Goal: Navigation & Orientation: Find specific page/section

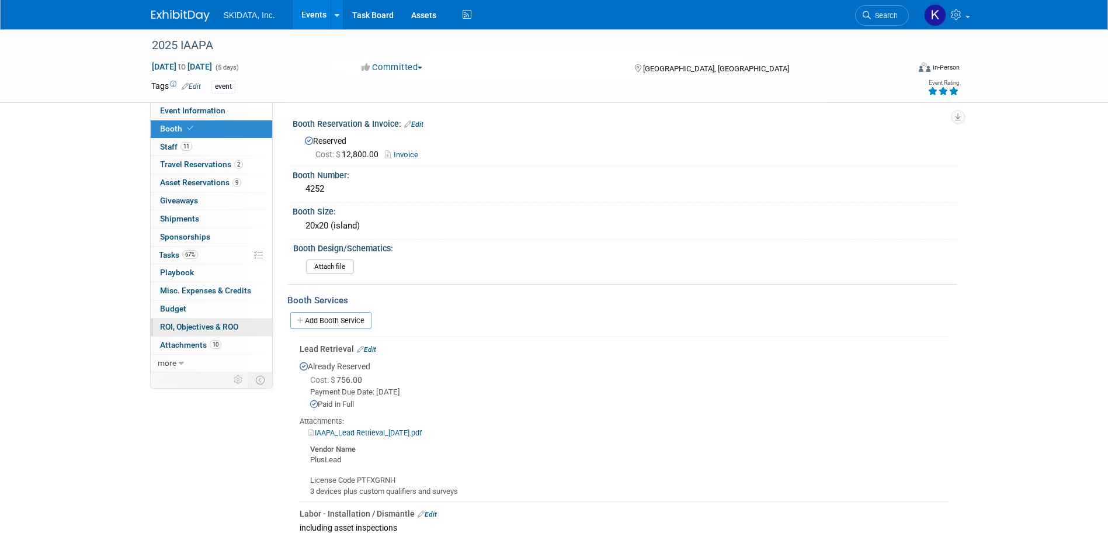
click at [182, 326] on span "ROI, Objectives & ROO 0" at bounding box center [199, 326] width 78 height 9
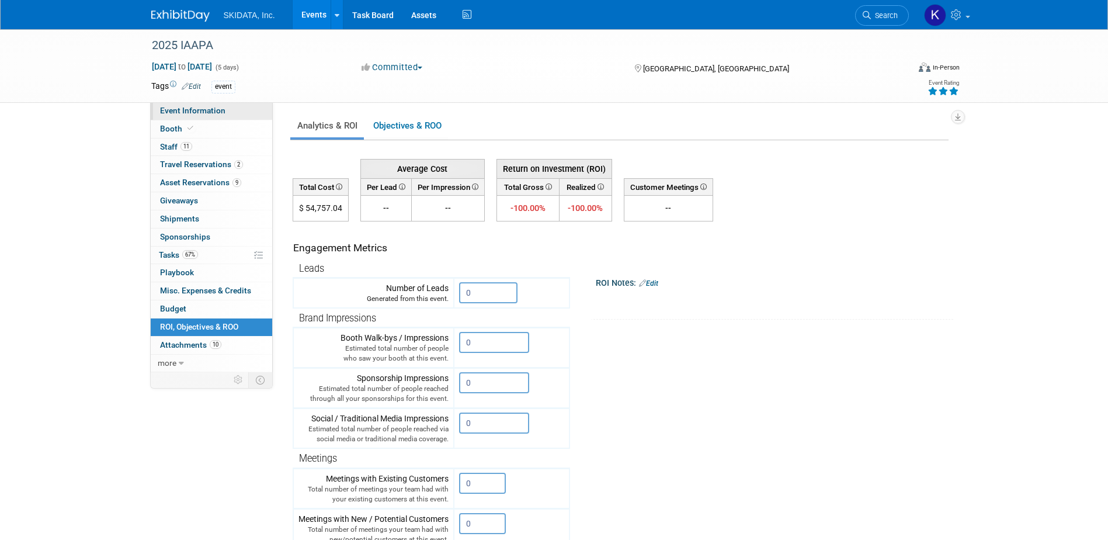
click at [196, 109] on span "Event Information" at bounding box center [192, 110] width 65 height 9
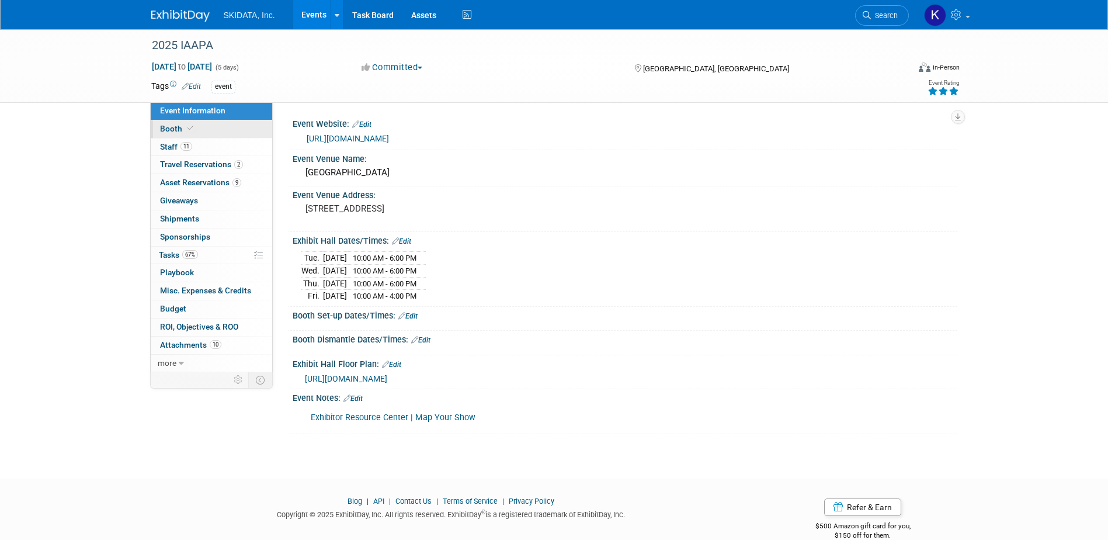
click at [163, 130] on span "Booth" at bounding box center [178, 128] width 36 height 9
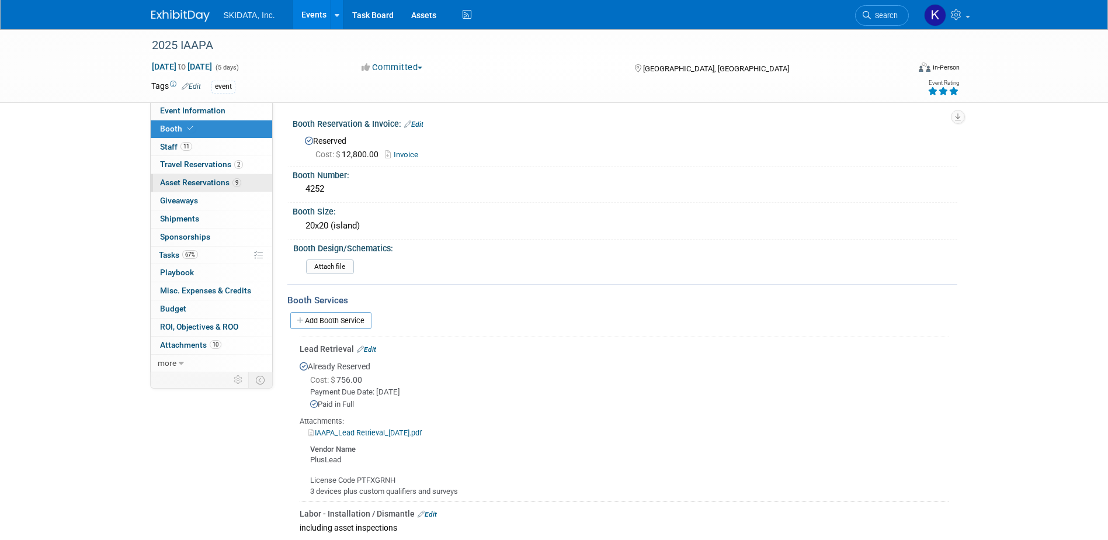
click at [172, 181] on span "Asset Reservations 9" at bounding box center [200, 182] width 81 height 9
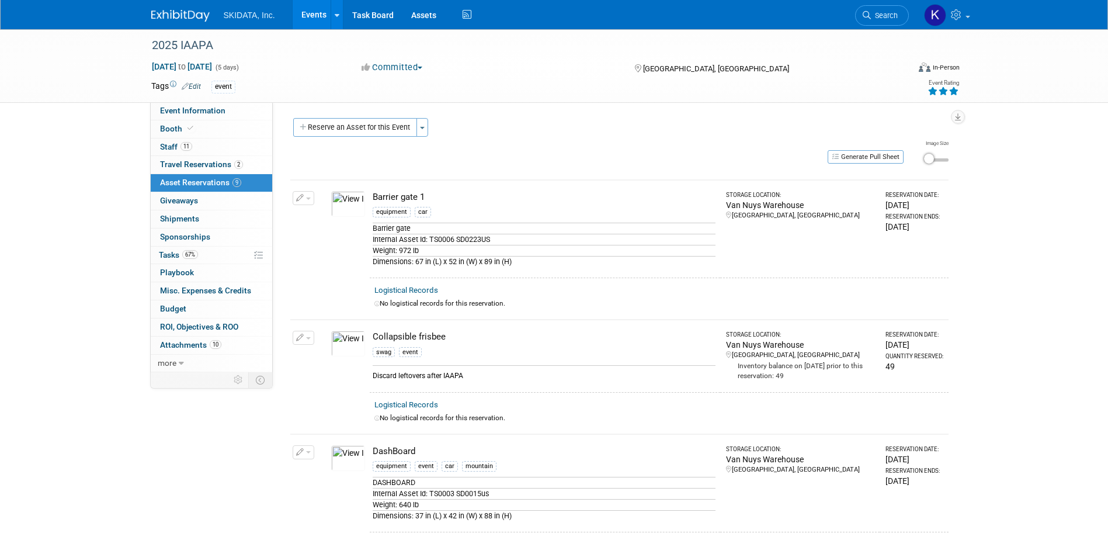
click at [343, 206] on img at bounding box center [348, 204] width 34 height 26
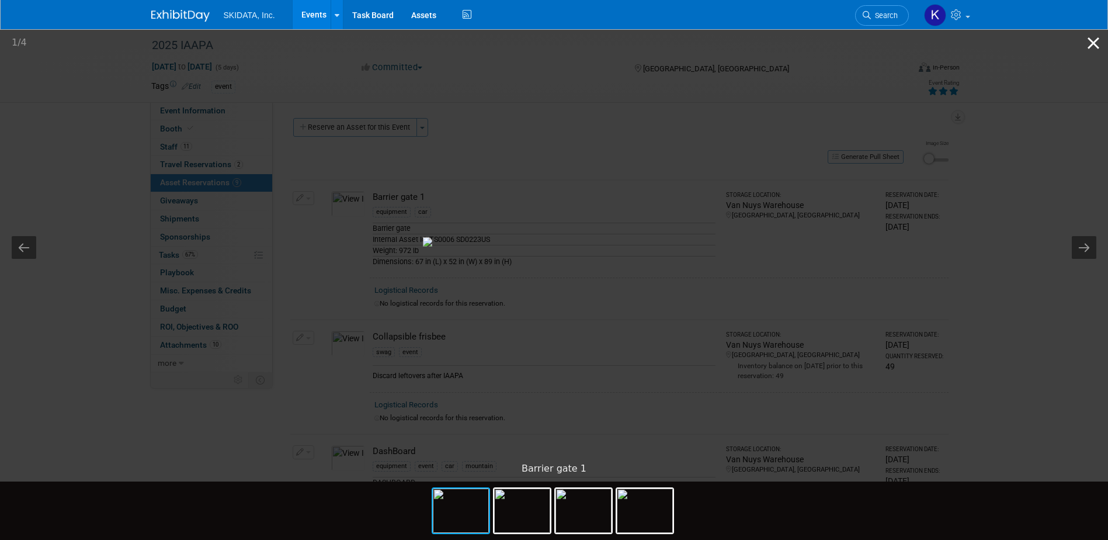
click at [1093, 48] on button "Close gallery" at bounding box center [1093, 42] width 29 height 27
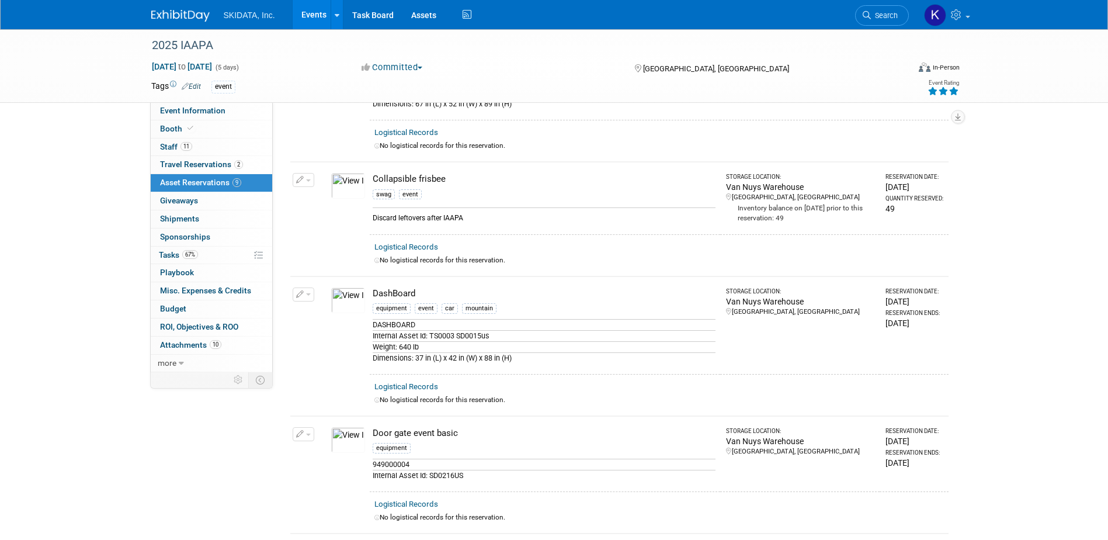
scroll to position [212, 0]
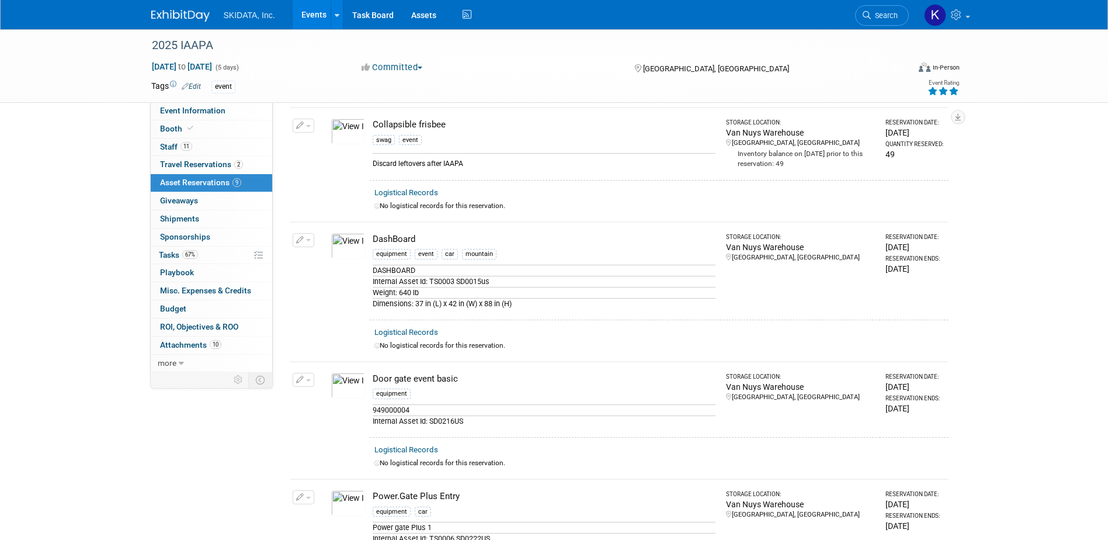
click at [349, 249] on img at bounding box center [348, 246] width 34 height 26
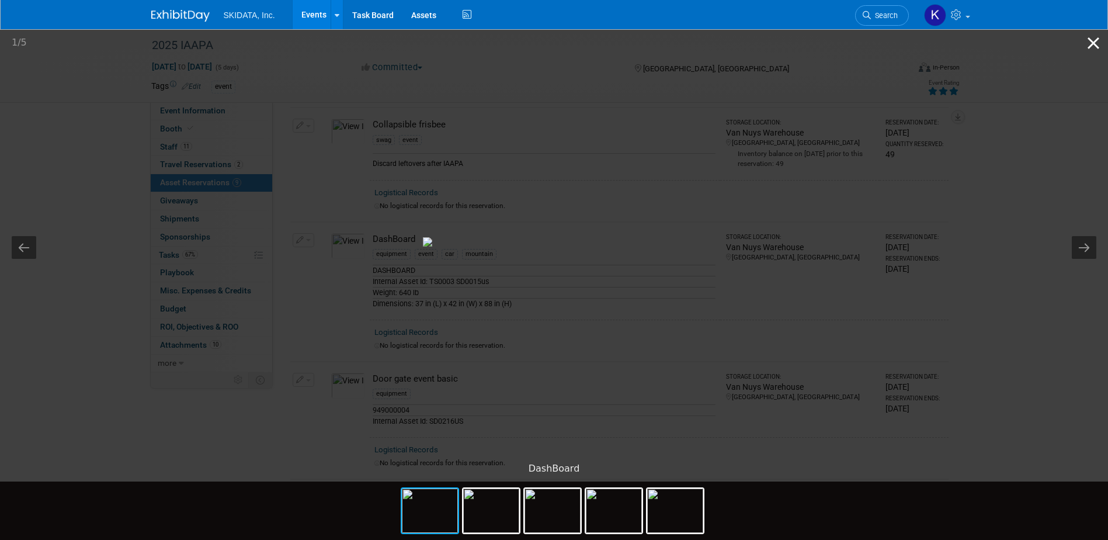
click at [1091, 39] on button "Close gallery" at bounding box center [1093, 42] width 29 height 27
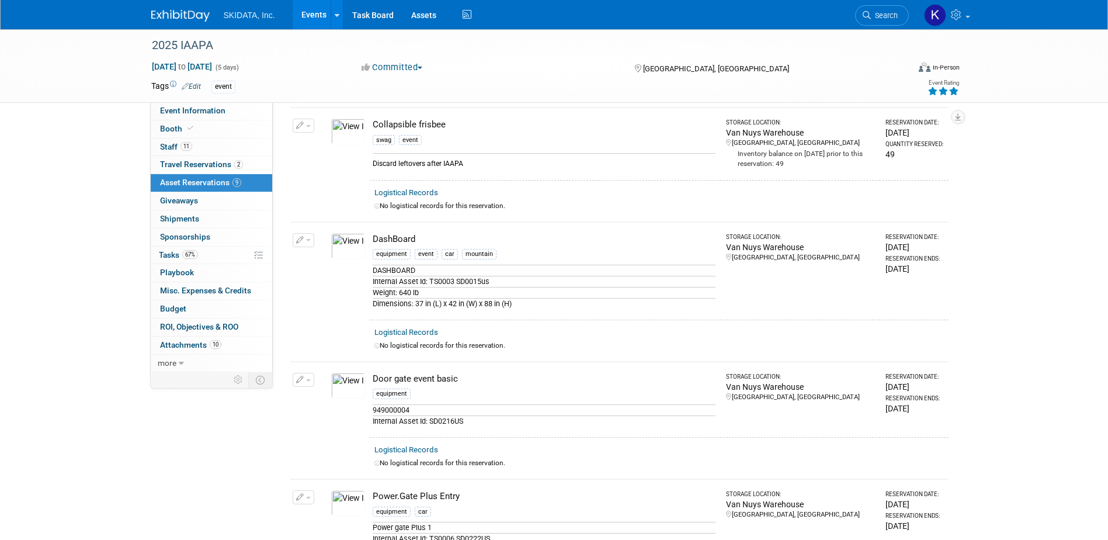
click at [348, 387] on img at bounding box center [348, 386] width 34 height 26
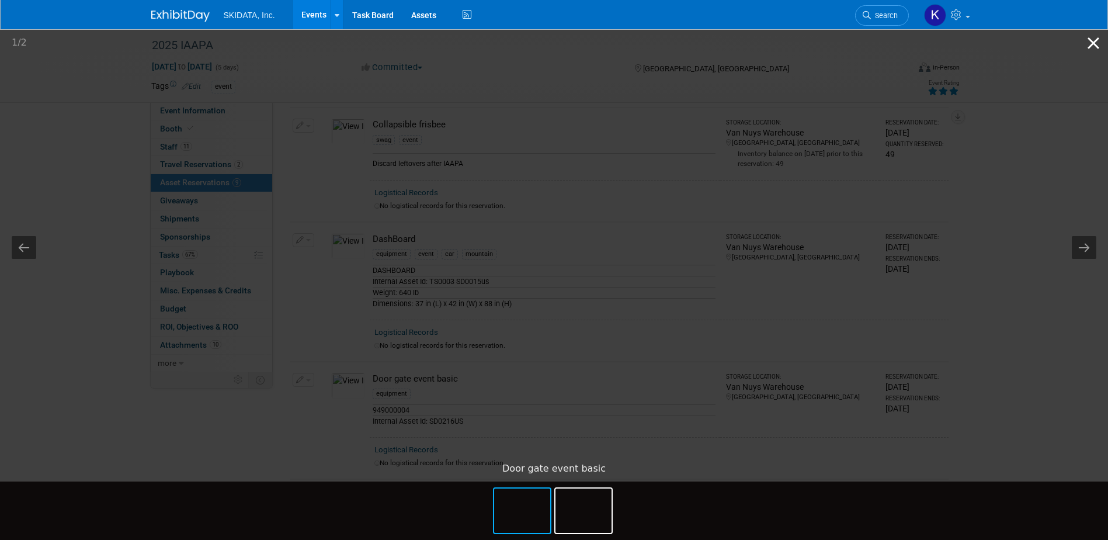
click at [1088, 41] on button "Close gallery" at bounding box center [1093, 42] width 29 height 27
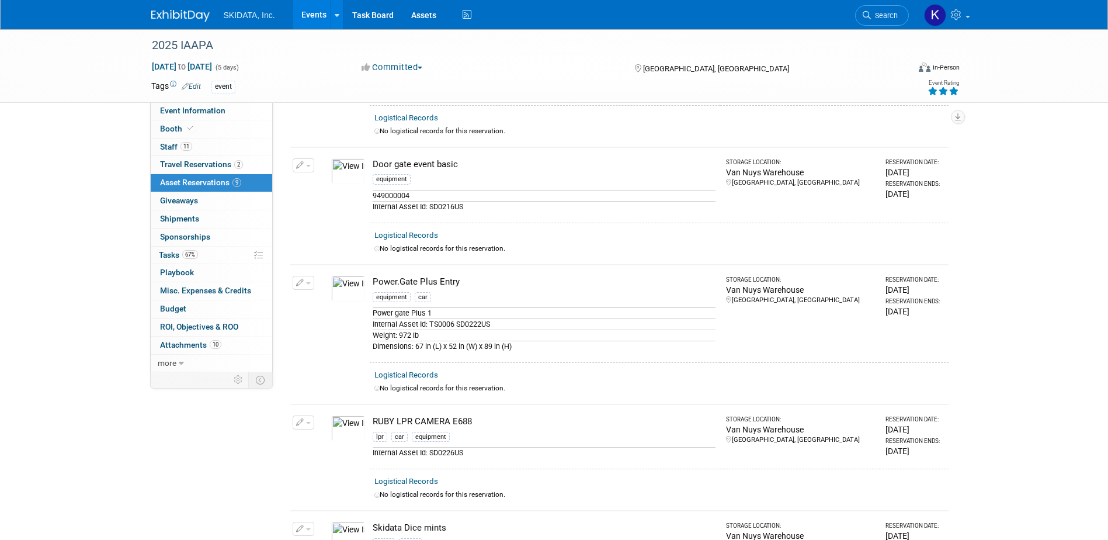
scroll to position [447, 0]
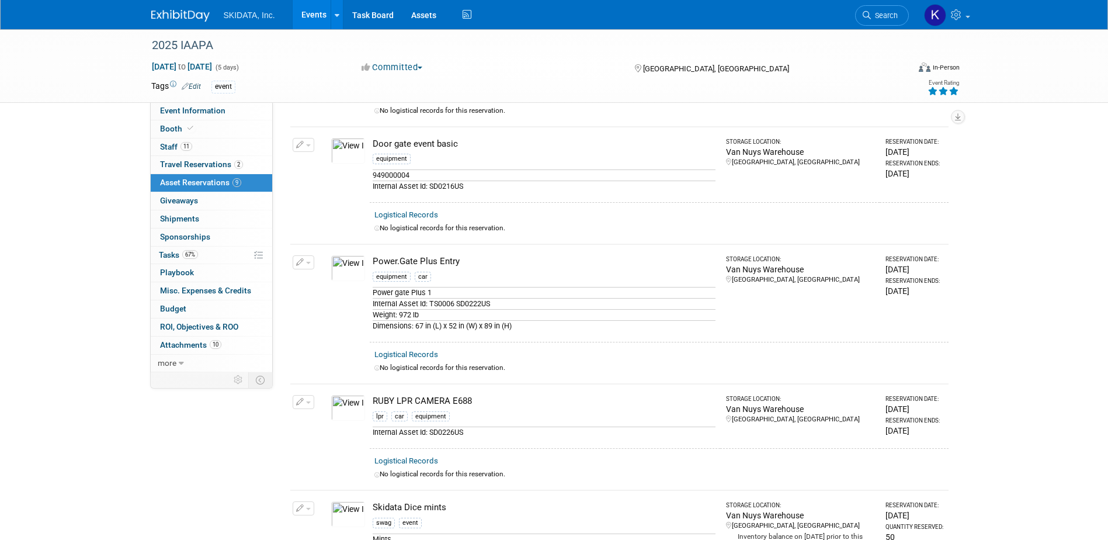
click at [347, 272] on img at bounding box center [348, 268] width 34 height 26
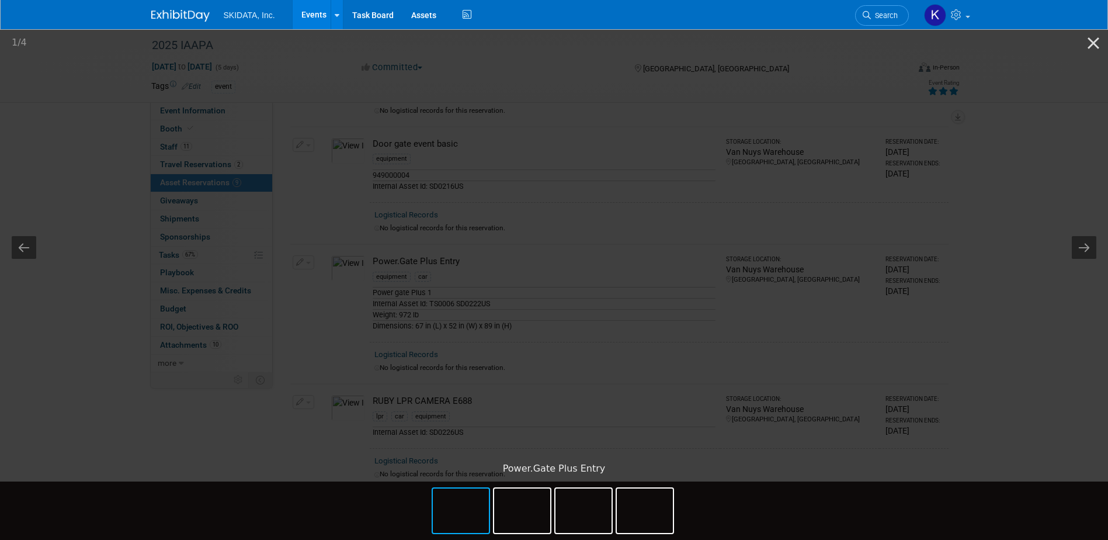
drag, startPoint x: 1092, startPoint y: 39, endPoint x: 1029, endPoint y: 41, distance: 63.1
click at [1090, 40] on button "Close gallery" at bounding box center [1093, 42] width 29 height 27
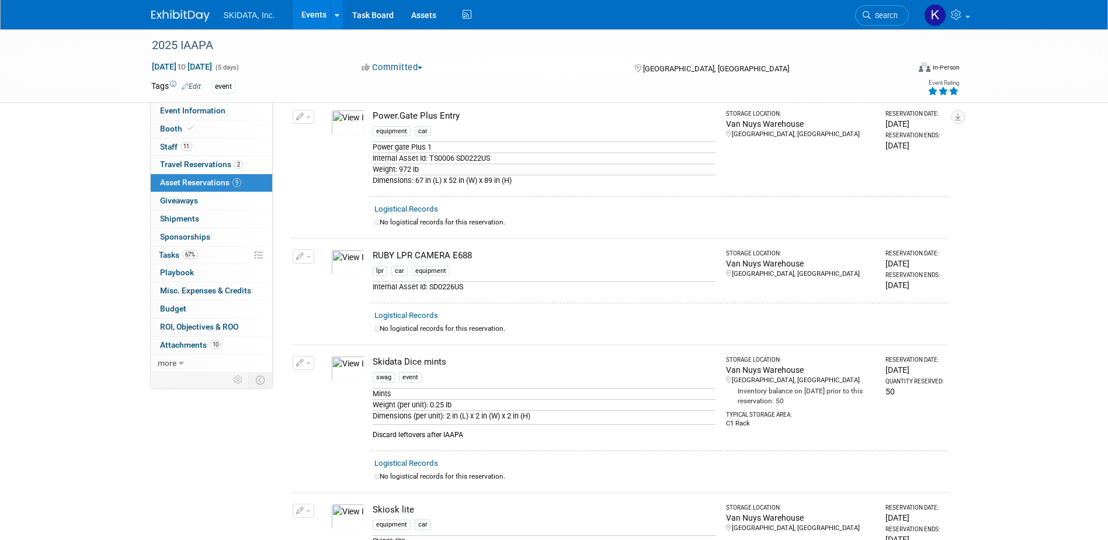
scroll to position [679, 0]
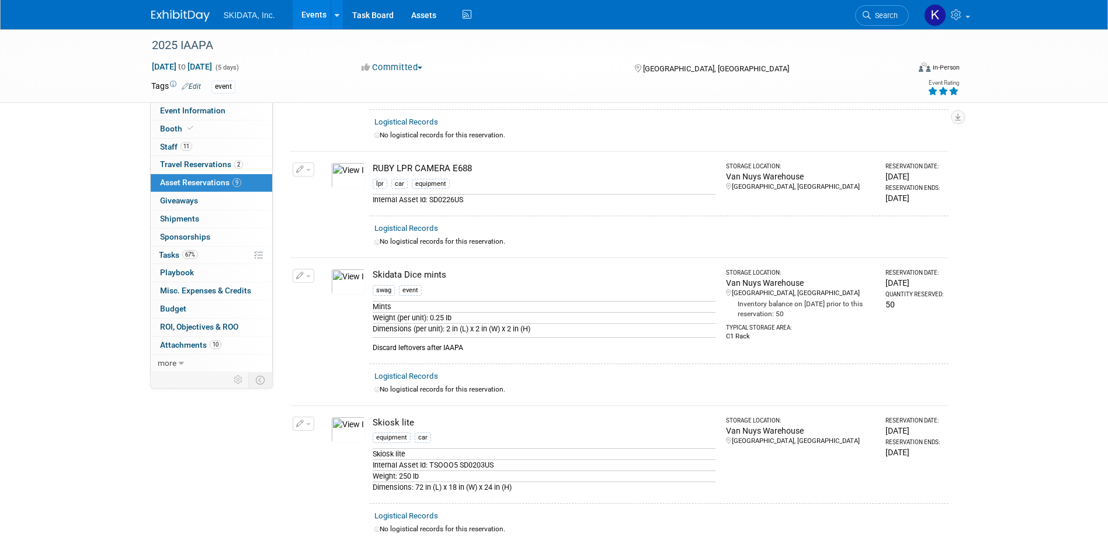
click at [339, 430] on img at bounding box center [348, 429] width 34 height 26
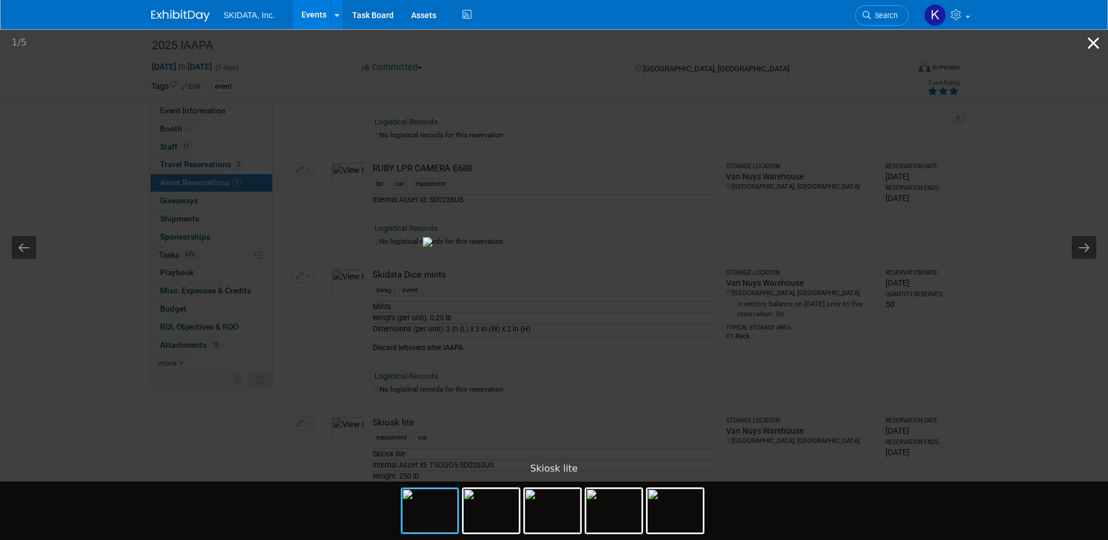
click at [1094, 43] on button "Close gallery" at bounding box center [1093, 42] width 29 height 27
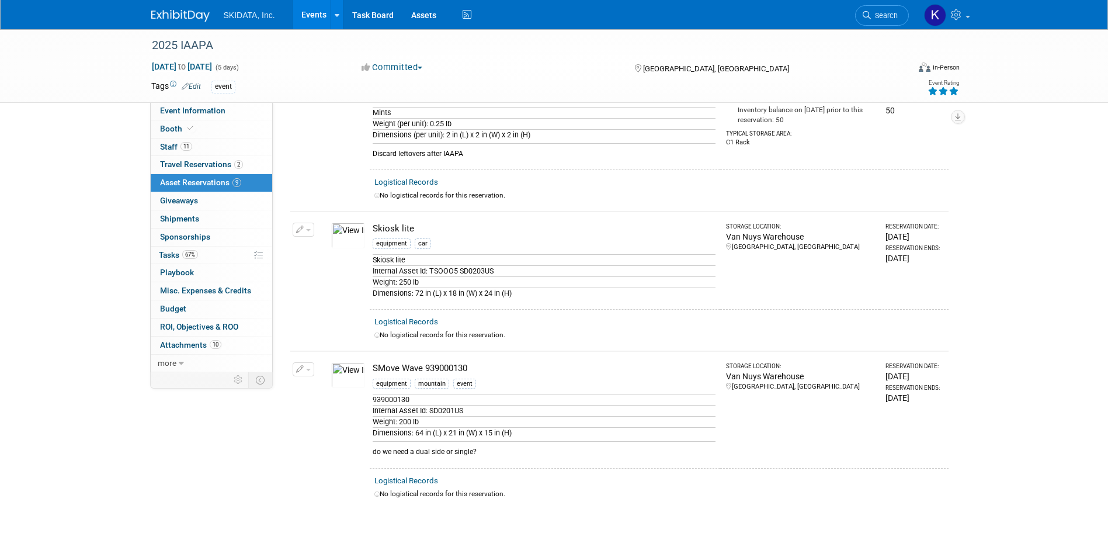
scroll to position [897, 0]
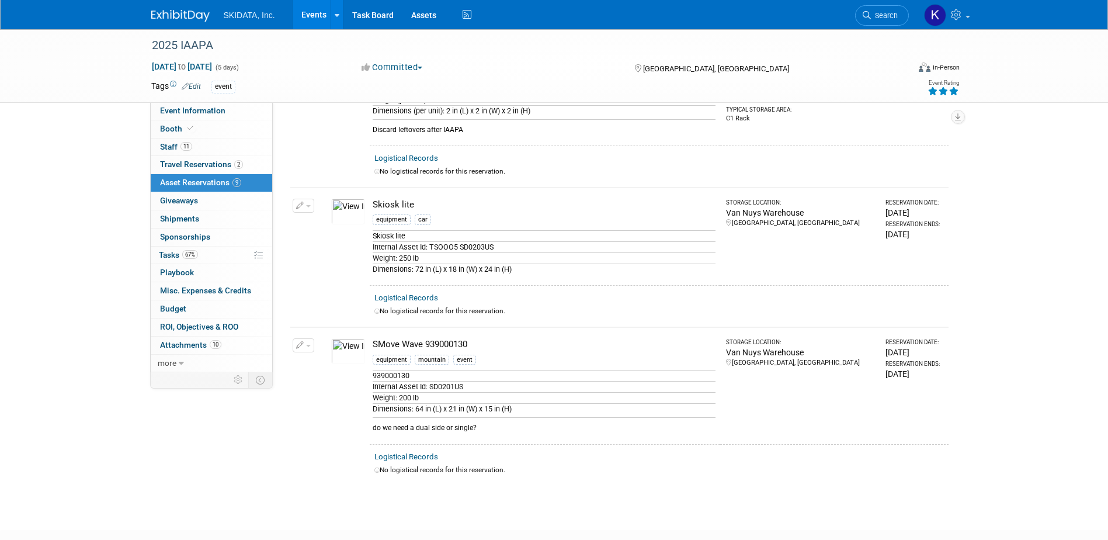
click at [353, 348] on img at bounding box center [348, 351] width 34 height 26
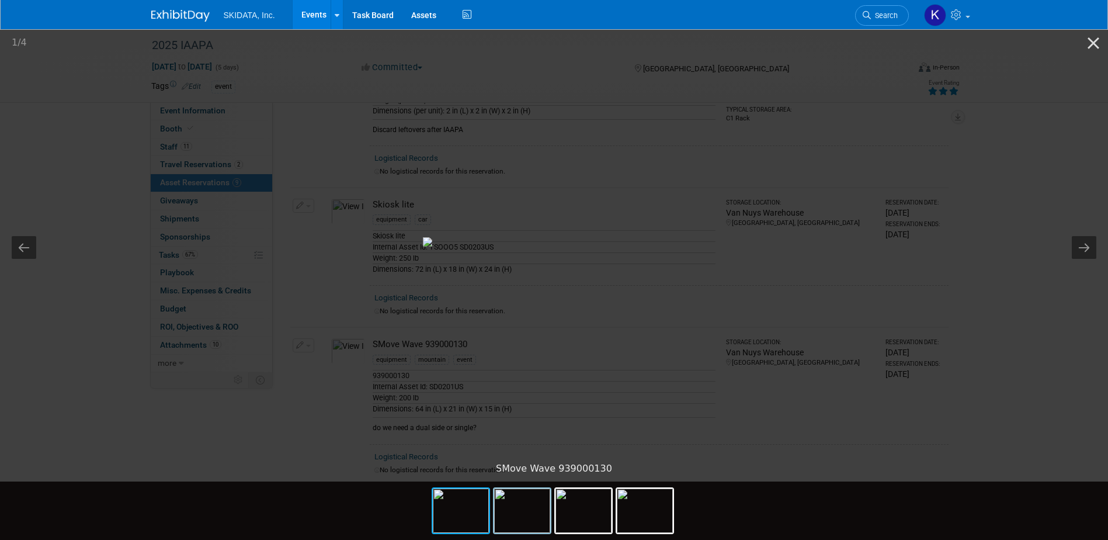
click at [529, 523] on img at bounding box center [522, 510] width 56 height 44
